Goal: Task Accomplishment & Management: Use online tool/utility

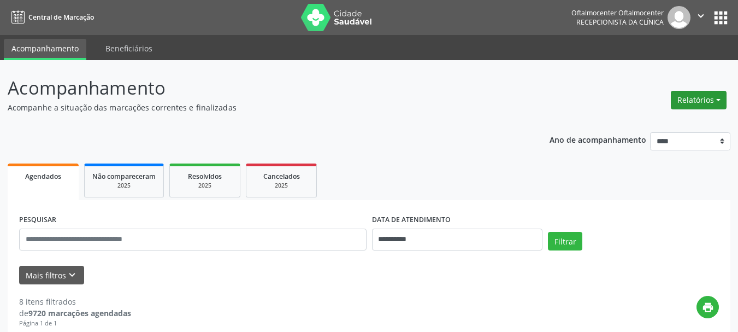
click at [682, 100] on button "Relatórios" at bounding box center [699, 100] width 56 height 19
click at [668, 129] on link "Agendamentos" at bounding box center [667, 123] width 117 height 15
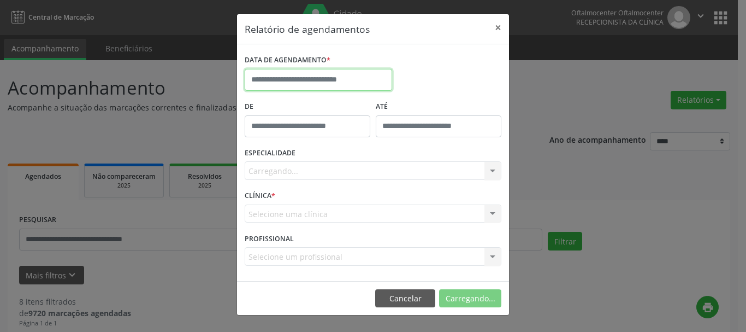
click at [350, 79] on input "text" at bounding box center [318, 80] width 147 height 22
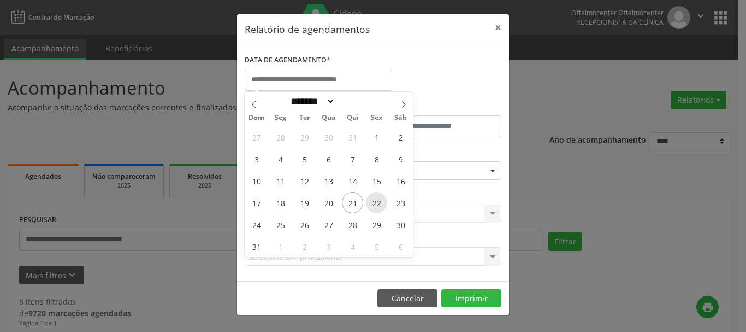
click at [375, 206] on span "22" at bounding box center [376, 202] width 21 height 21
type input "**********"
click at [375, 206] on span "22" at bounding box center [376, 202] width 21 height 21
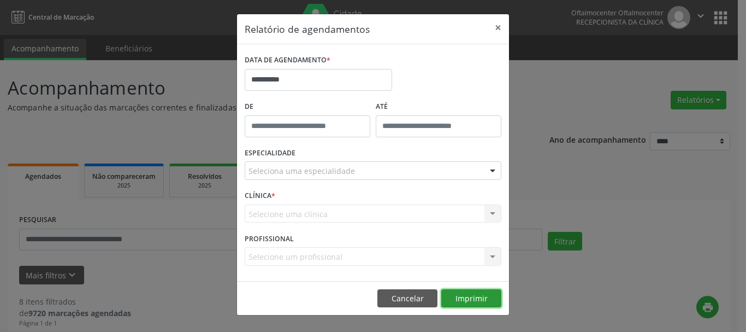
click at [457, 297] on button "Imprimir" at bounding box center [471, 298] width 60 height 19
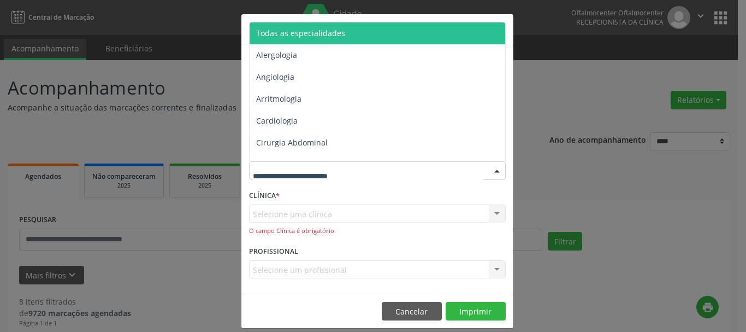
click at [288, 172] on input "text" at bounding box center [368, 176] width 230 height 22
type input "**"
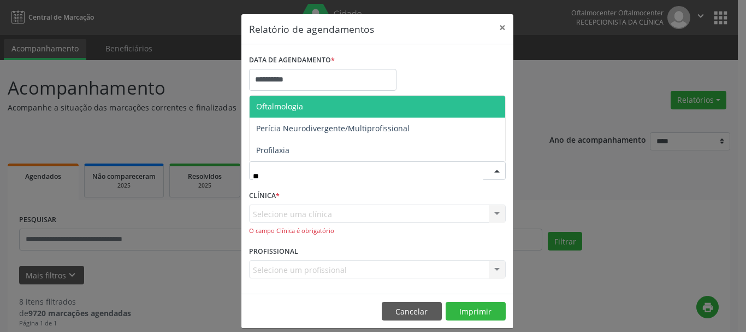
click at [289, 112] on span "Oftalmologia" at bounding box center [378, 107] width 256 height 22
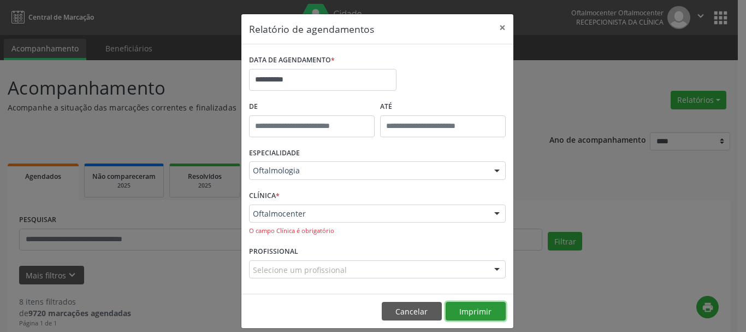
click at [462, 310] on button "Imprimir" at bounding box center [476, 310] width 60 height 19
